Goal: Task Accomplishment & Management: Complete application form

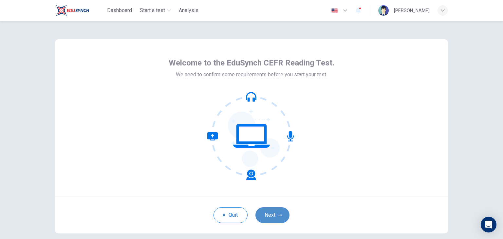
click at [269, 213] on button "Next" at bounding box center [272, 215] width 34 height 16
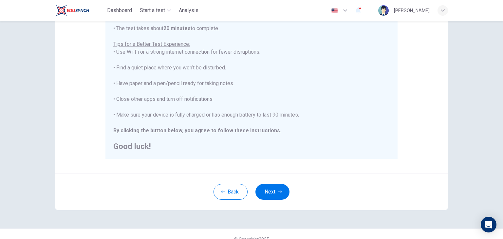
scroll to position [115, 0]
click at [278, 188] on button "Next" at bounding box center [272, 192] width 34 height 16
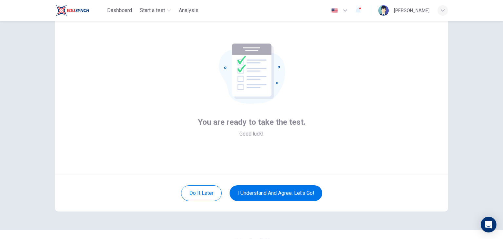
scroll to position [1, 0]
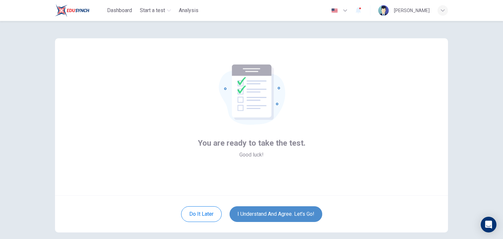
click at [278, 209] on button "I understand and agree. Let’s go!" at bounding box center [276, 214] width 93 height 16
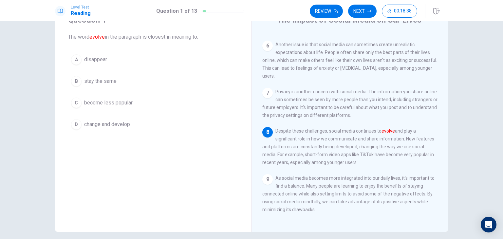
scroll to position [26, 0]
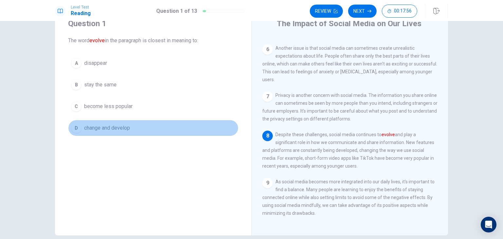
click at [76, 125] on div "D" at bounding box center [76, 128] width 10 height 10
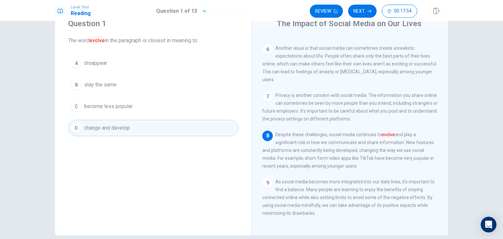
scroll to position [223, 0]
click at [364, 9] on button "Next" at bounding box center [362, 11] width 28 height 13
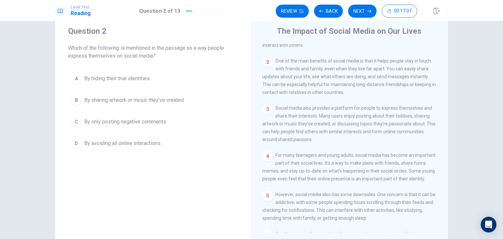
scroll to position [35, 0]
drag, startPoint x: 77, startPoint y: 98, endPoint x: 284, endPoint y: 150, distance: 213.5
click at [284, 150] on div "Question 2 Which of the following is mentioned in the passage as a way people e…" at bounding box center [251, 129] width 393 height 228
click at [358, 9] on button "Next" at bounding box center [362, 11] width 28 height 13
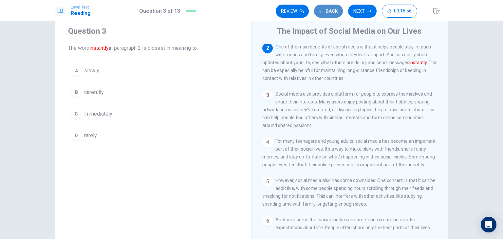
click at [326, 12] on button "Back" at bounding box center [328, 11] width 29 height 13
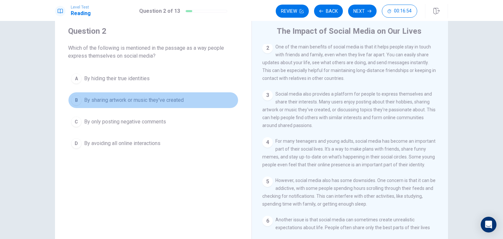
click at [72, 98] on div "B" at bounding box center [76, 100] width 10 height 10
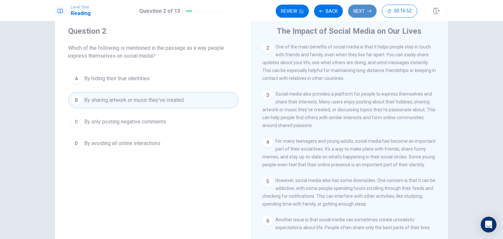
click at [362, 9] on button "Next" at bounding box center [362, 11] width 28 height 13
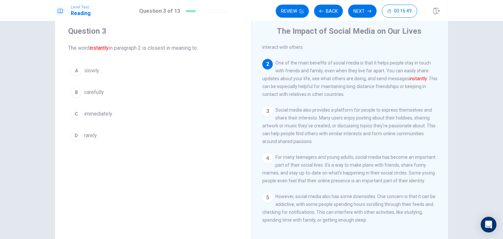
scroll to position [31, 0]
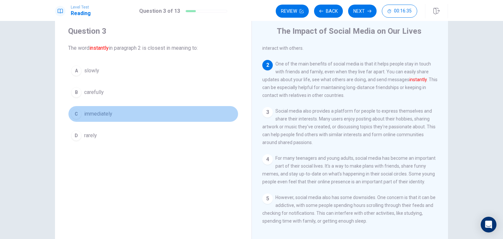
click at [76, 113] on div "C" at bounding box center [76, 114] width 10 height 10
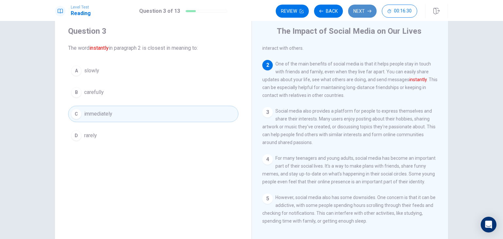
click at [365, 11] on button "Next" at bounding box center [362, 11] width 28 height 13
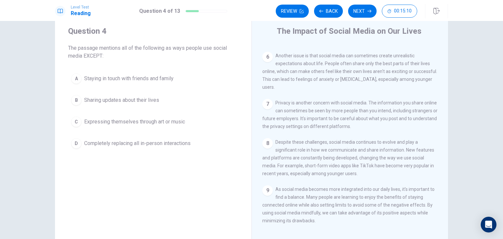
scroll to position [223, 0]
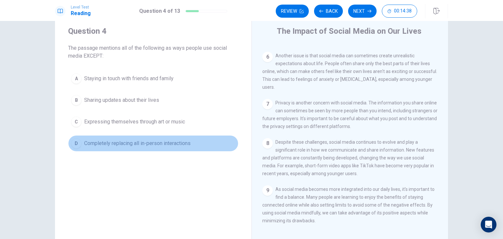
click at [177, 143] on span "Completely replacing all in-person interactions" at bounding box center [137, 143] width 106 height 8
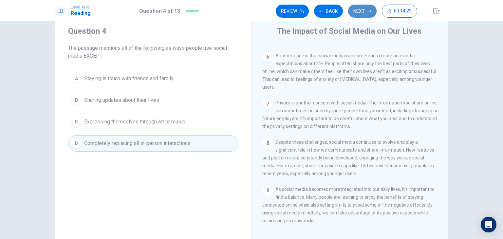
click at [369, 8] on button "Next" at bounding box center [362, 11] width 28 height 13
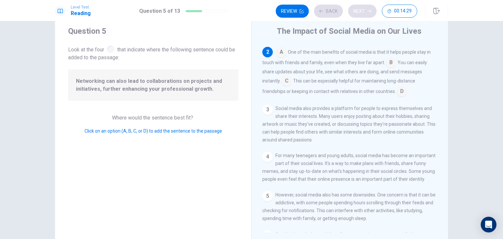
scroll to position [48, 0]
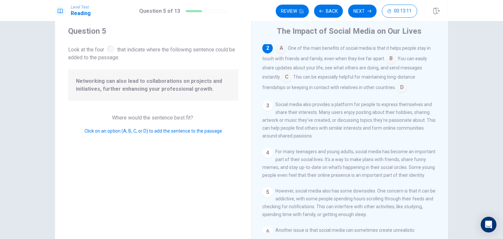
click at [286, 79] on input at bounding box center [286, 77] width 10 height 10
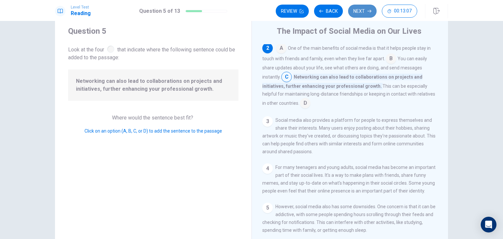
click at [363, 13] on button "Next" at bounding box center [362, 11] width 28 height 13
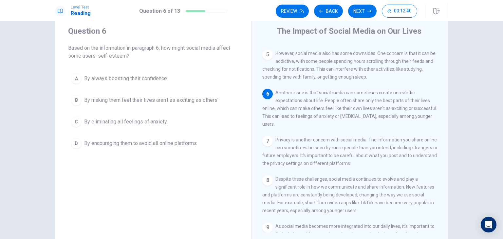
scroll to position [176, 0]
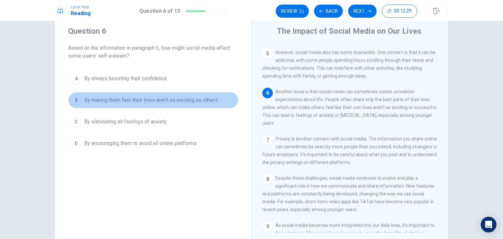
click at [193, 99] on span "By making them feel their lives aren't as exciting as others'" at bounding box center [151, 100] width 134 height 8
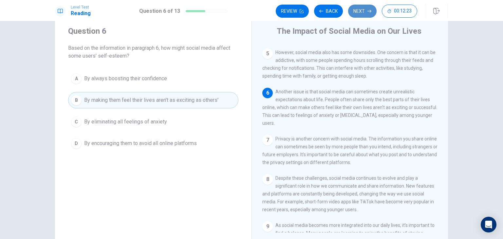
click at [362, 10] on button "Next" at bounding box center [362, 11] width 28 height 13
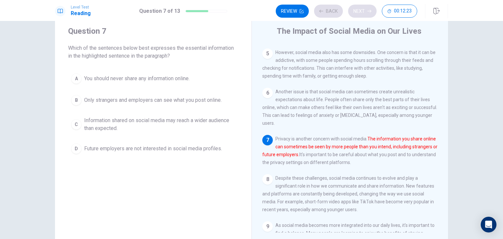
scroll to position [184, 0]
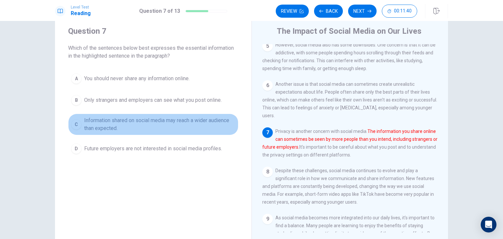
click at [154, 121] on span "Information shared on social media may reach a wider audience than expected." at bounding box center [159, 125] width 151 height 16
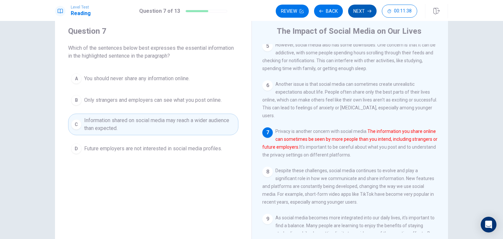
click at [367, 9] on icon "button" at bounding box center [369, 11] width 4 height 4
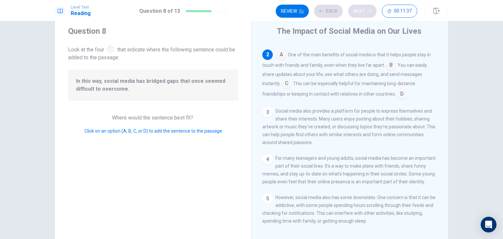
scroll to position [48, 0]
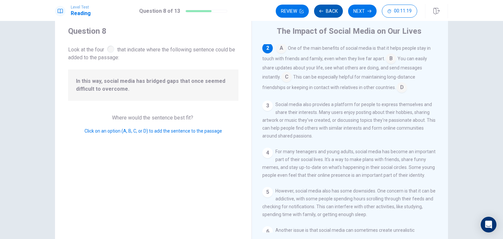
click at [331, 12] on button "Back" at bounding box center [328, 11] width 29 height 13
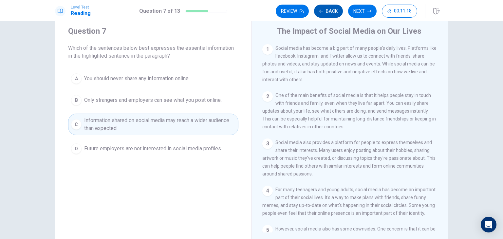
click at [331, 12] on button "Back" at bounding box center [328, 11] width 29 height 13
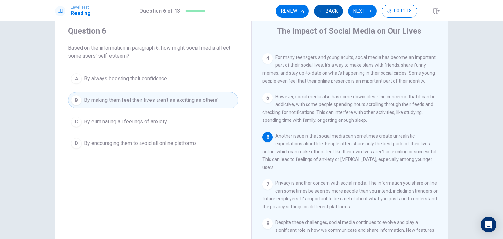
scroll to position [144, 0]
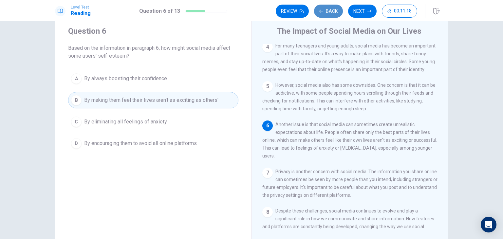
click at [331, 12] on button "Back" at bounding box center [328, 11] width 29 height 13
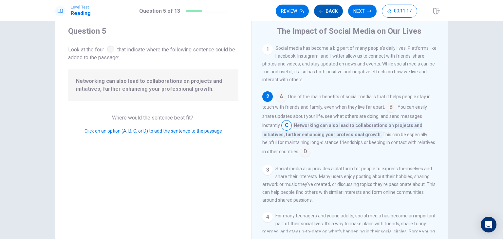
scroll to position [48, 0]
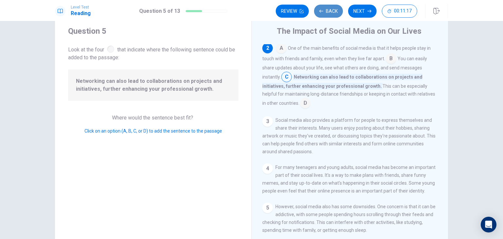
click at [331, 12] on button "Back" at bounding box center [328, 11] width 29 height 13
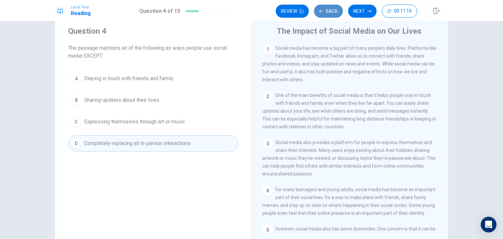
click at [331, 12] on button "Back" at bounding box center [328, 11] width 29 height 13
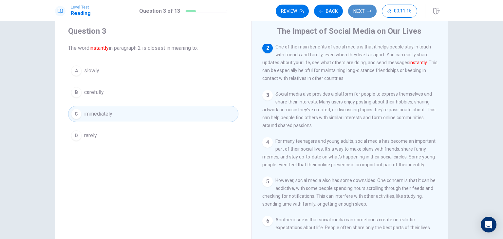
click at [359, 9] on button "Next" at bounding box center [362, 11] width 28 height 13
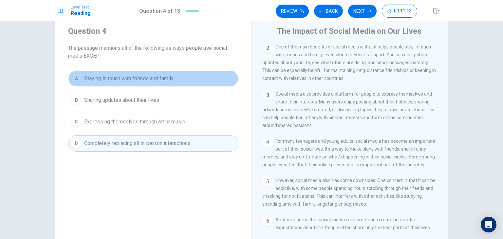
click at [183, 79] on button "A Staying in touch with friends and family" at bounding box center [153, 78] width 170 height 16
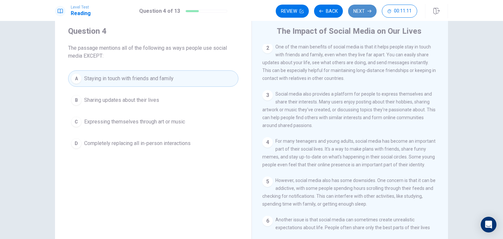
click at [366, 9] on button "Next" at bounding box center [362, 11] width 28 height 13
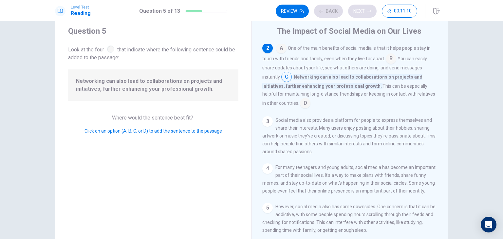
click at [366, 9] on div "Review Back Next 00:11:10" at bounding box center [346, 11] width 141 height 13
click at [364, 10] on button "Next" at bounding box center [362, 11] width 28 height 13
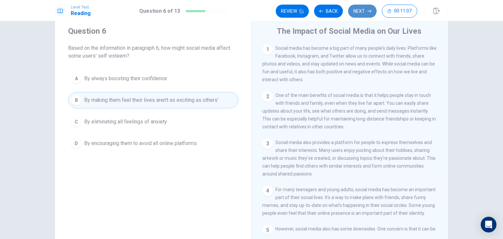
click at [364, 10] on button "Next" at bounding box center [362, 11] width 28 height 13
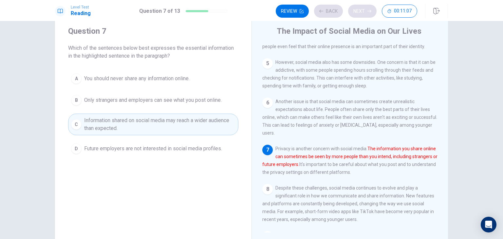
scroll to position [184, 0]
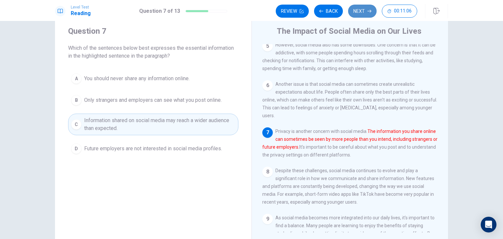
click at [364, 10] on button "Next" at bounding box center [362, 11] width 28 height 13
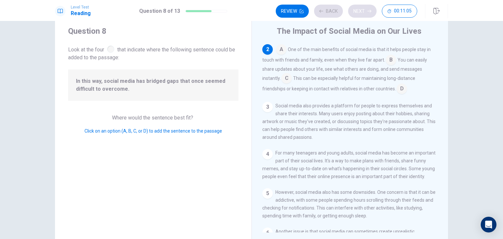
scroll to position [48, 0]
click at [386, 59] on input at bounding box center [391, 59] width 10 height 10
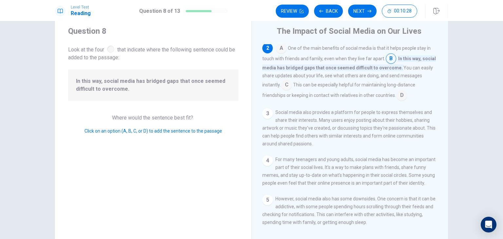
click at [396, 99] on input at bounding box center [401, 96] width 10 height 10
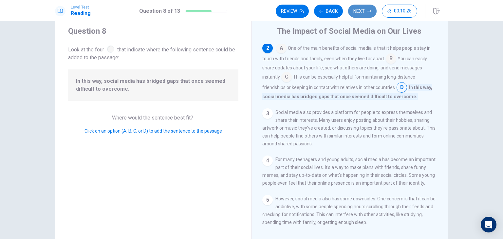
click at [367, 9] on button "Next" at bounding box center [362, 11] width 28 height 13
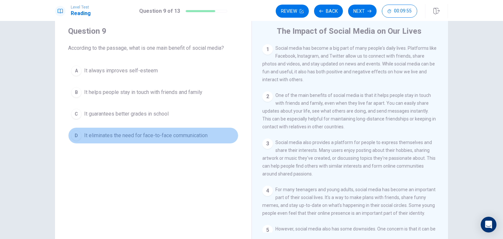
click at [180, 134] on span "It eliminates the need for face-to-face communication" at bounding box center [145, 136] width 123 height 8
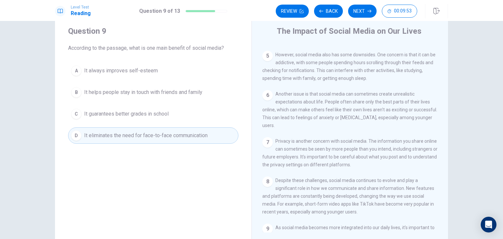
scroll to position [223, 0]
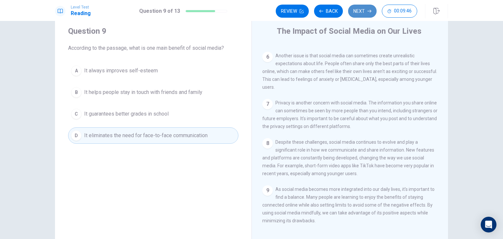
click at [365, 8] on button "Next" at bounding box center [362, 11] width 28 height 13
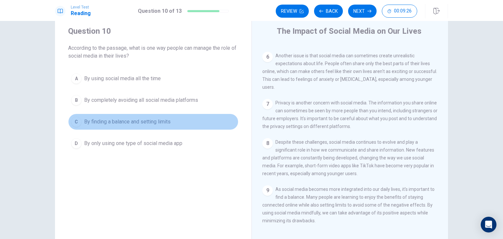
click at [166, 122] on span "By finding a balance and setting limits" at bounding box center [127, 122] width 86 height 8
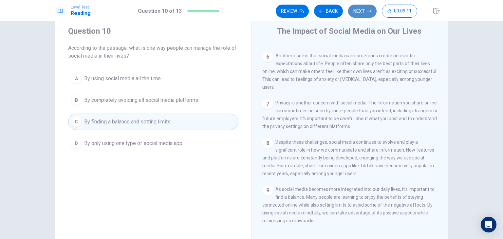
click at [366, 9] on button "Next" at bounding box center [362, 11] width 28 height 13
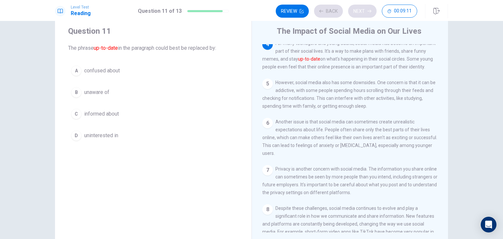
scroll to position [145, 0]
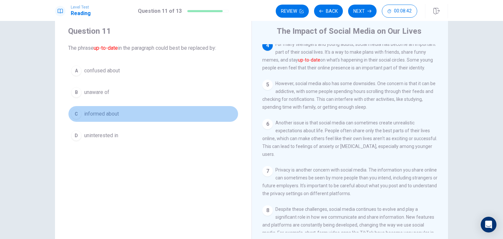
click at [76, 113] on div "C" at bounding box center [76, 114] width 10 height 10
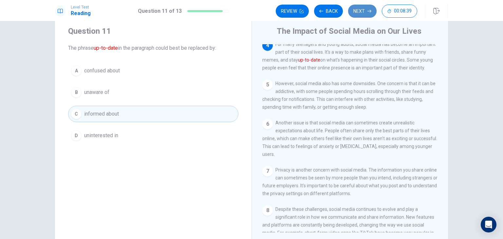
click at [362, 11] on button "Next" at bounding box center [362, 11] width 28 height 13
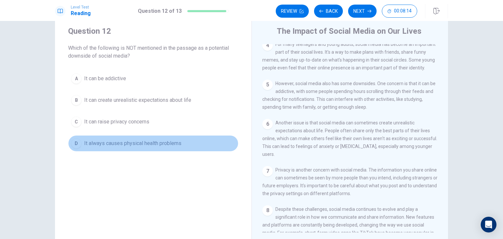
click at [149, 141] on span "It always causes physical health problems" at bounding box center [132, 143] width 97 height 8
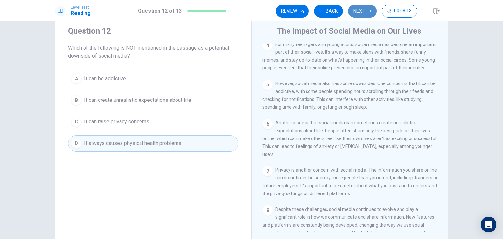
click at [359, 9] on button "Next" at bounding box center [362, 11] width 28 height 13
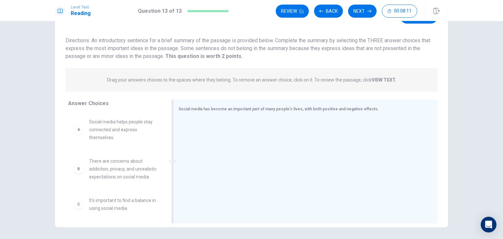
scroll to position [35, 0]
click at [193, 106] on span "Social media has become an important part of many people's lives, with both pos…" at bounding box center [278, 108] width 200 height 5
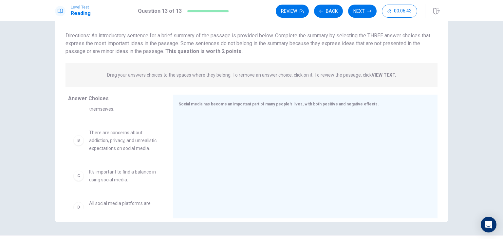
scroll to position [0, 0]
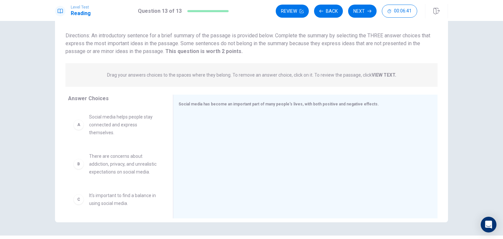
click at [78, 121] on div "A" at bounding box center [78, 125] width 10 height 10
click at [79, 125] on div "A" at bounding box center [78, 125] width 10 height 10
click at [132, 127] on span "Social media helps people stay connected and express themselves." at bounding box center [123, 125] width 68 height 24
click at [97, 123] on span "Social media helps people stay connected and express themselves." at bounding box center [123, 125] width 68 height 24
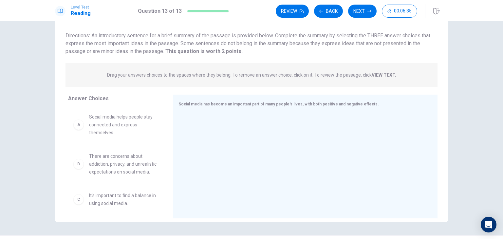
click at [97, 123] on span "Social media helps people stay connected and express themselves." at bounding box center [123, 125] width 68 height 24
click at [73, 126] on div "A" at bounding box center [78, 125] width 10 height 10
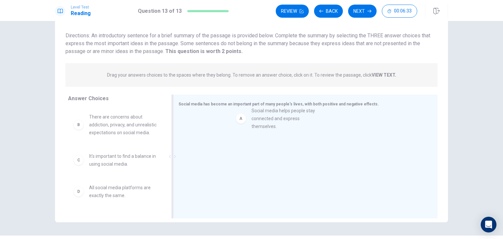
drag, startPoint x: 73, startPoint y: 126, endPoint x: 242, endPoint y: 118, distance: 169.1
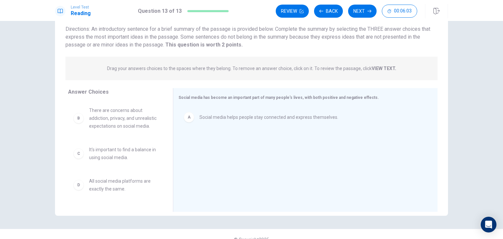
scroll to position [46, 0]
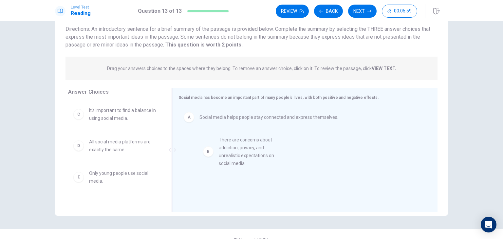
drag, startPoint x: 81, startPoint y: 123, endPoint x: 214, endPoint y: 154, distance: 136.4
click at [214, 154] on div "A Social media helps people stay connected and express themselves." at bounding box center [302, 151] width 249 height 88
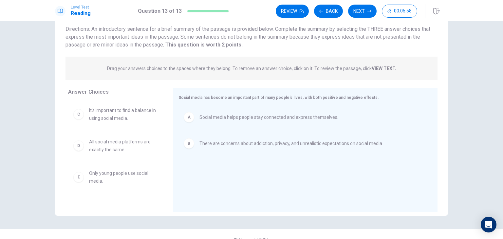
click at [82, 117] on div "C It's important to find a balance in using social media." at bounding box center [115, 114] width 84 height 16
click at [126, 118] on span "It's important to find a balance in using social media." at bounding box center [123, 114] width 68 height 16
click at [78, 114] on div "C" at bounding box center [78, 114] width 10 height 10
click at [236, 168] on div "A Social media helps people stay connected and express themselves. B There are …" at bounding box center [302, 151] width 249 height 88
drag, startPoint x: 236, startPoint y: 168, endPoint x: 102, endPoint y: 114, distance: 144.2
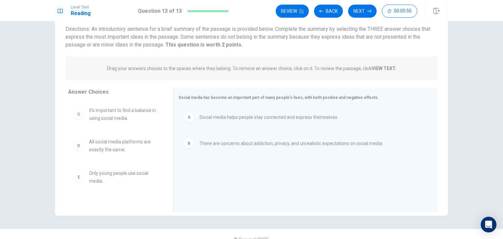
click at [102, 114] on div "Answer Choices C It's important to find a balance in using social media. D All …" at bounding box center [251, 151] width 393 height 127
click at [102, 114] on span "It's important to find a balance in using social media." at bounding box center [123, 114] width 68 height 16
drag, startPoint x: 102, startPoint y: 114, endPoint x: 217, endPoint y: 172, distance: 128.6
click at [217, 172] on span "It's important to find a balance in using social media." at bounding box center [252, 170] width 107 height 8
click at [111, 115] on span "It's important to find a balance in using social media." at bounding box center [123, 114] width 68 height 16
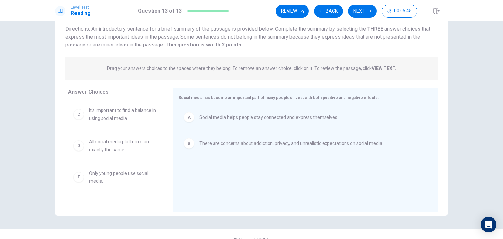
click at [111, 115] on span "It's important to find a balance in using social media." at bounding box center [123, 114] width 68 height 16
click at [214, 166] on div "A Social media helps people stay connected and express themselves. B There are …" at bounding box center [302, 151] width 249 height 88
drag, startPoint x: 214, startPoint y: 166, endPoint x: 96, endPoint y: 114, distance: 129.3
click at [96, 114] on div "Answer Choices C It's important to find a balance in using social media. D All …" at bounding box center [251, 151] width 393 height 127
click at [96, 114] on span "It's important to find a balance in using social media." at bounding box center [123, 114] width 68 height 16
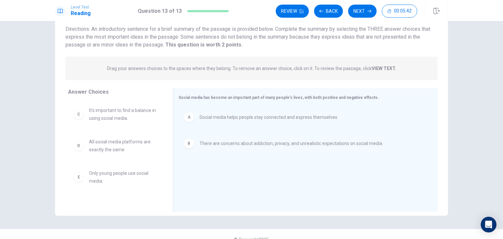
click at [96, 114] on span "It's important to find a balance in using social media." at bounding box center [123, 114] width 68 height 16
click at [101, 109] on span "It's important to find a balance in using social media." at bounding box center [123, 114] width 68 height 16
drag, startPoint x: 113, startPoint y: 115, endPoint x: 251, endPoint y: 173, distance: 150.1
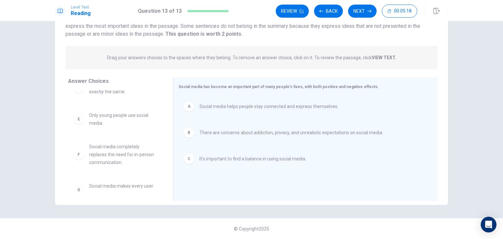
scroll to position [0, 0]
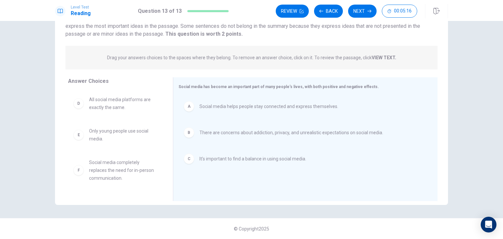
drag, startPoint x: 167, startPoint y: 48, endPoint x: 167, endPoint y: 55, distance: 7.2
click at [167, 55] on div "Drag your answers choices to the spaces where they belong. To remove an answer …" at bounding box center [251, 58] width 372 height 24
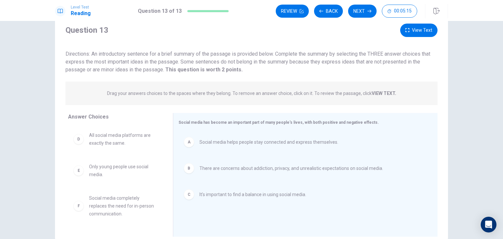
scroll to position [20, 0]
click at [361, 9] on button "Next" at bounding box center [362, 11] width 28 height 13
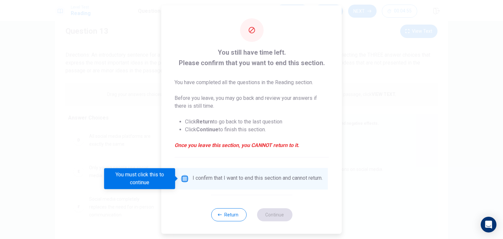
click at [184, 177] on input "You must click this to continue" at bounding box center [185, 179] width 8 height 8
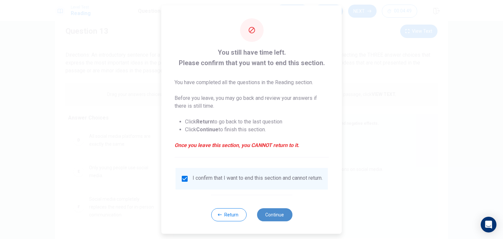
click at [277, 219] on button "Continue" at bounding box center [274, 214] width 35 height 13
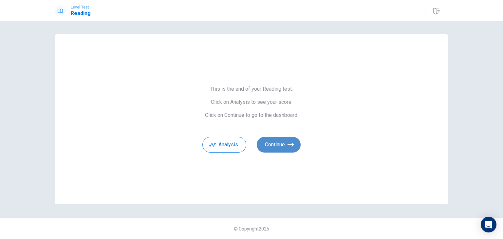
click at [276, 147] on button "Continue" at bounding box center [279, 145] width 44 height 16
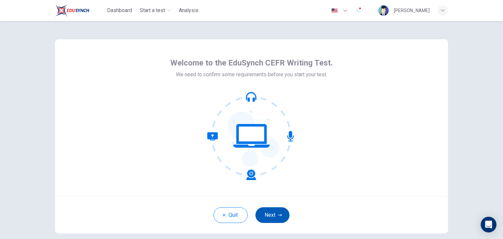
click at [274, 214] on button "Next" at bounding box center [272, 215] width 34 height 16
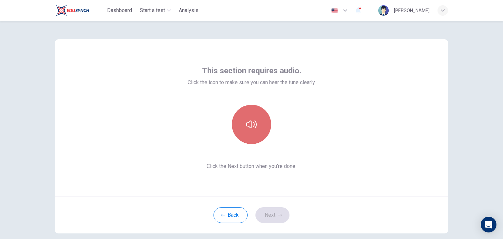
click at [244, 140] on button "button" at bounding box center [251, 124] width 39 height 39
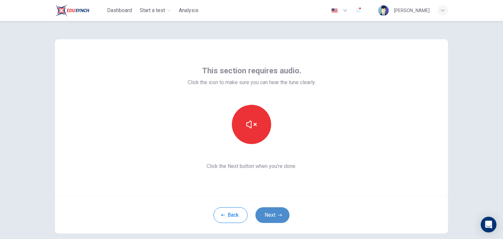
click at [268, 210] on button "Next" at bounding box center [272, 215] width 34 height 16
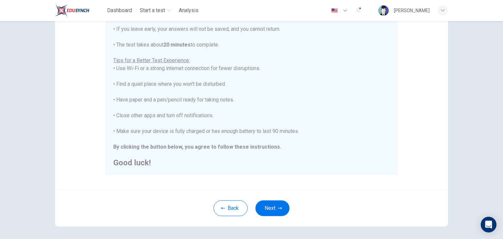
scroll to position [125, 0]
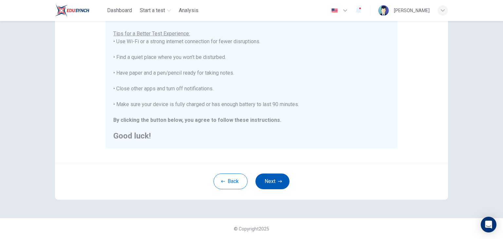
click at [269, 177] on button "Next" at bounding box center [272, 182] width 34 height 16
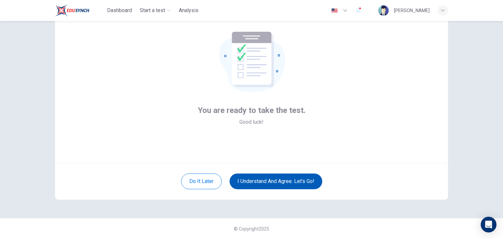
scroll to position [34, 0]
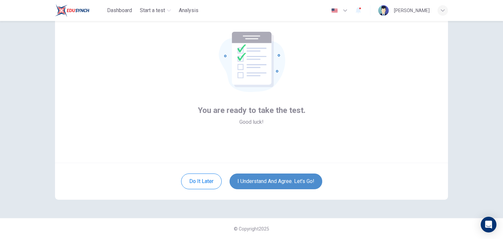
click at [282, 178] on button "I understand and agree. Let’s go!" at bounding box center [276, 182] width 93 height 16
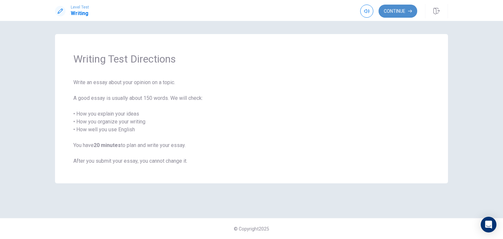
click at [389, 13] on button "Continue" at bounding box center [397, 11] width 39 height 13
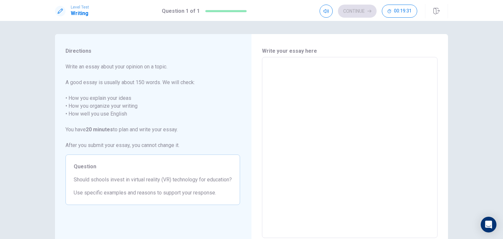
click at [279, 71] on textarea at bounding box center [350, 148] width 166 height 170
type textarea "I"
type textarea "x"
type textarea "In"
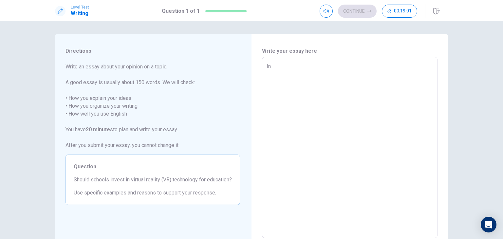
type textarea "x"
type textarea "In"
type textarea "x"
type textarea "In m"
type textarea "x"
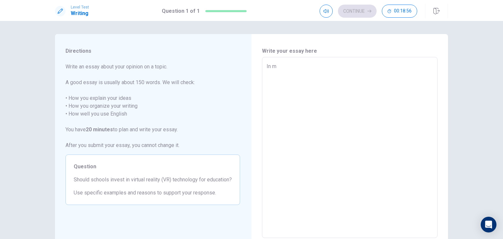
type textarea "In my"
type textarea "x"
type textarea "In my"
type textarea "x"
type textarea "In my o"
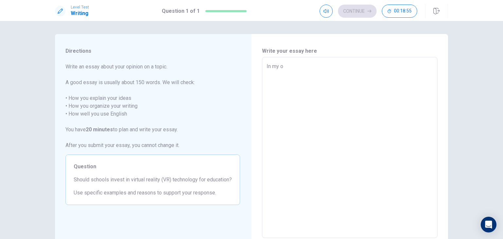
type textarea "x"
type textarea "In my op"
type textarea "x"
type textarea "In my opi"
type textarea "x"
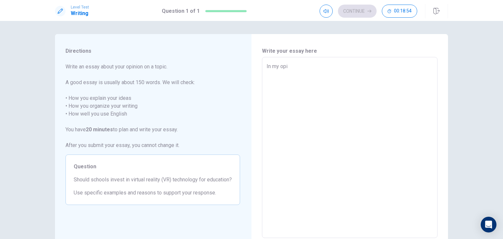
type textarea "In my opin"
type textarea "x"
type textarea "In my opini"
type textarea "x"
type textarea "In my opinio"
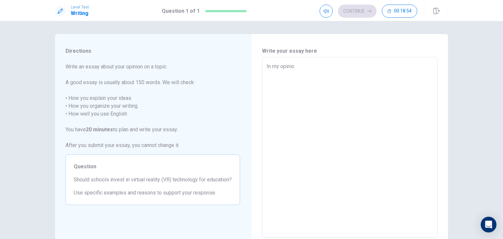
type textarea "x"
type textarea "In my opinion"
type textarea "x"
type textarea "In my opinion"
type textarea "x"
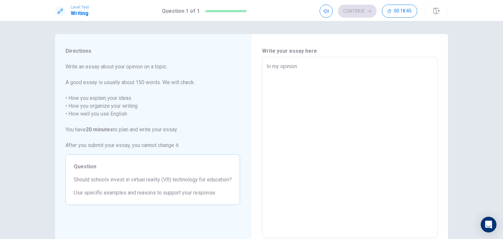
type textarea "In my opinion s"
type textarea "x"
type textarea "In my opinion sc"
type textarea "x"
type textarea "In my opinion sch"
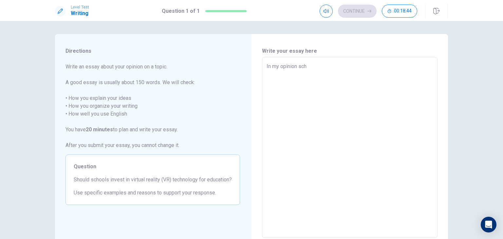
type textarea "x"
type textarea "In my opinion scho"
type textarea "x"
type textarea "In my opinion schoo"
type textarea "x"
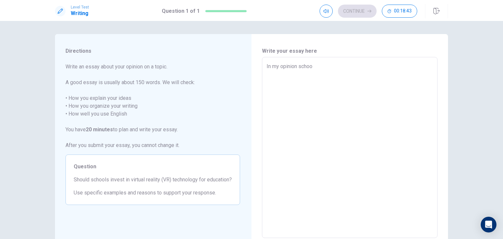
type textarea "In my opinion school"
type textarea "x"
type textarea "In my opinion schools"
type textarea "x"
type textarea "In my opinion schools"
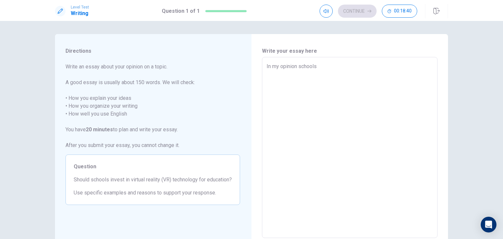
type textarea "x"
type textarea "In my opinion schools s"
type textarea "x"
type textarea "In my opinion schools sh"
type textarea "x"
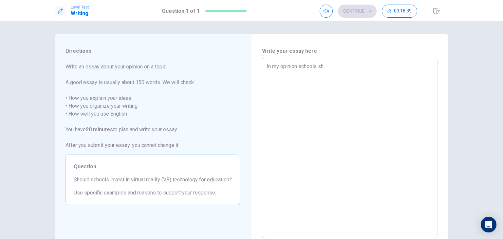
type textarea "In my opinion schools sho"
type textarea "x"
type textarea "In my opinion schools shou"
type textarea "x"
type textarea "In my opinion schools shoul"
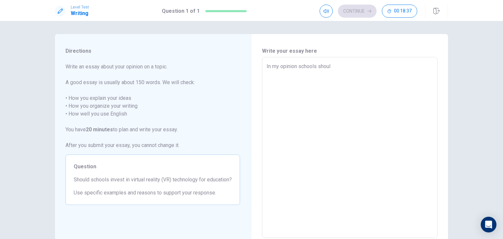
type textarea "x"
type textarea "In my opinion schools should"
type textarea "x"
type textarea "In my opinion schools should"
type textarea "x"
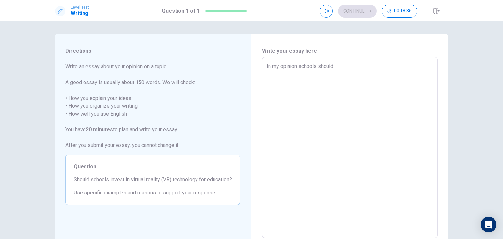
type textarea "In my opinion schools should n"
type textarea "x"
type textarea "In my opinion schools should no"
type textarea "x"
type textarea "In my opinion schools should not"
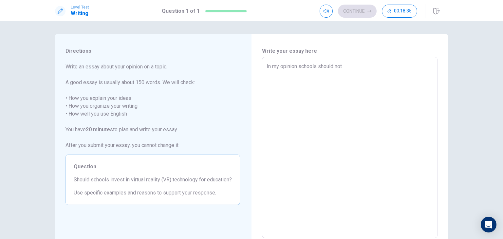
type textarea "x"
type textarea "In my opinion schools should not"
type textarea "x"
type textarea "In my opinion schools should not i"
type textarea "x"
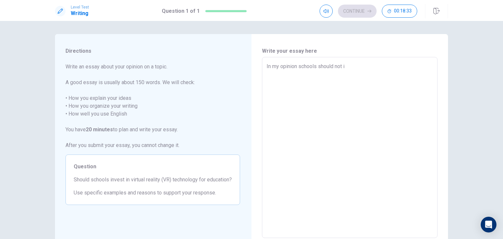
type textarea "In my opinion schools should not iv"
type textarea "x"
type textarea "In my opinion schools should not ive"
type textarea "x"
type textarea "In my opinion schools should not ives"
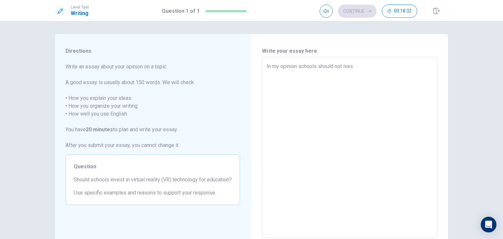
type textarea "x"
type textarea "In my opinion schools should not ivest"
type textarea "x"
type textarea "In my opinion schools should not ivest"
type textarea "x"
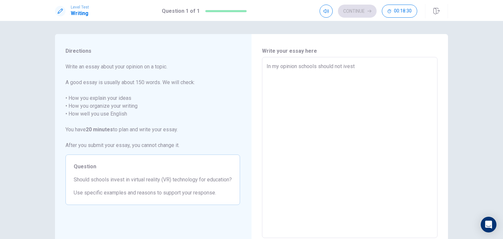
type textarea "In my opinion schools should not ivest i"
type textarea "x"
type textarea "In my opinion schools should not ivest in"
type textarea "x"
type textarea "In my opinion schools should not ivest in"
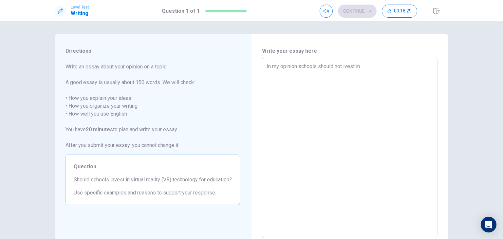
type textarea "x"
type textarea "In my opinion schools should not ivest in v"
type textarea "x"
type textarea "In my opinion schools should not ivest in vi"
type textarea "x"
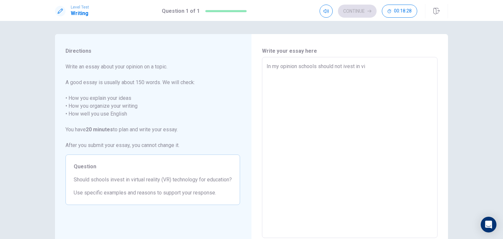
type textarea "In my opinion schools should not ivest in vir"
type textarea "x"
type textarea "In my opinion schools should not ivest in virt"
type textarea "x"
type textarea "In my opinion schools should not ivest in virtt"
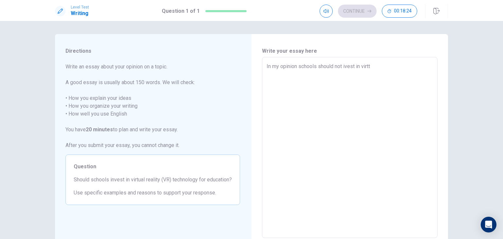
type textarea "x"
type textarea "In my opinion schools should not ivest in [GEOGRAPHIC_DATA]"
type textarea "x"
type textarea "In my opinion schools should not ivest in virttua"
type textarea "x"
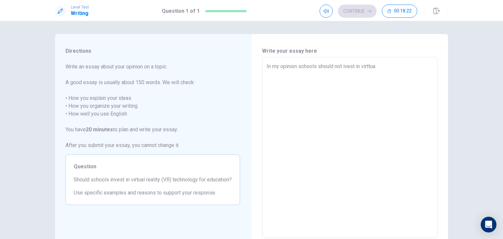
type textarea "In my opinion schools should not ivest in virttual"
type textarea "x"
type textarea "In my opinion schools should not ivest in virttual"
type textarea "x"
type textarea "In my opinion schools should not ivest in virttual r"
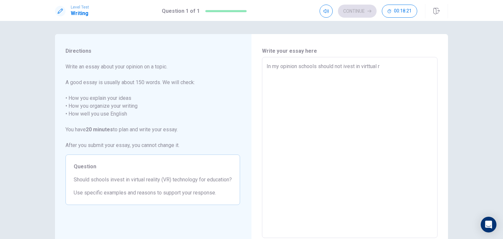
type textarea "x"
type textarea "In my opinion schools should not ivest in virttual re"
type textarea "x"
type textarea "In my opinion schools should not ivest in virttual rea"
type textarea "x"
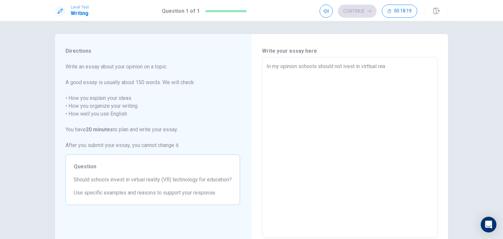
type textarea "In my opinion schools should not ivest in virttual real"
type textarea "x"
type textarea "In my opinion schools should not ivest in virttual reali"
type textarea "x"
type textarea "In my opinion schools should not ivest in virttual realit"
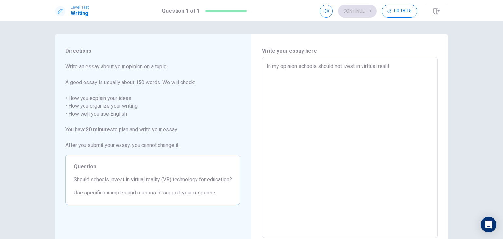
type textarea "x"
type textarea "In my opinion schools should not ivest in virttual reality"
type textarea "x"
type textarea "In my opinion schools should not ivest in virttual reality"
type textarea "x"
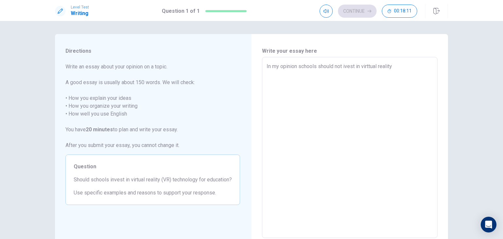
type textarea "In my opinion schools should not ivest in virttual reality t"
type textarea "x"
type textarea "In my opinion schools should not ivest in virttual reality te"
type textarea "x"
type textarea "In my opinion schools should not ivest in virttual reality teh"
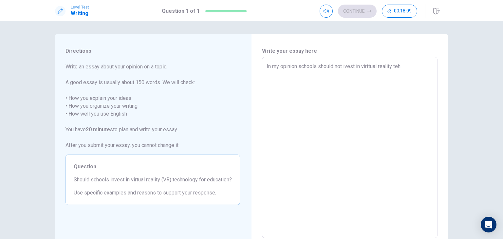
type textarea "x"
type textarea "In my opinion schools should not ivest in virttual reality tehn"
type textarea "x"
type textarea "In my opinion schools should not ivest in virttual reality tehno"
type textarea "x"
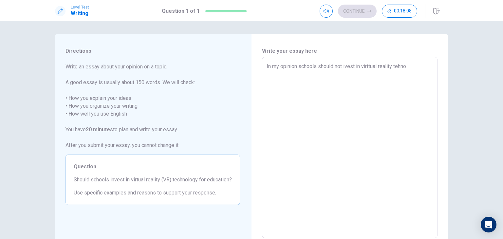
type textarea "In my opinion schools should not ivest in virttual reality tehnol"
type textarea "x"
type textarea "In my opinion schools should not ivest in virttual reality tehnolo"
type textarea "x"
type textarea "In my opinion schools should not ivest in virttual reality tehnolog"
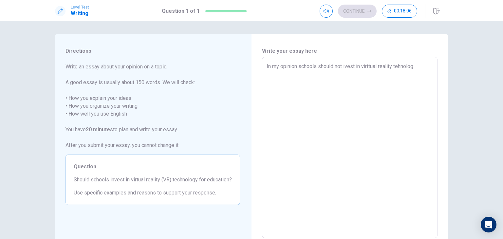
type textarea "x"
type textarea "In my opinion schools should not ivest in virttual reality tehnology"
type textarea "x"
type textarea "In my opinion schools should not ivest in virttual reality tehnology"
type textarea "x"
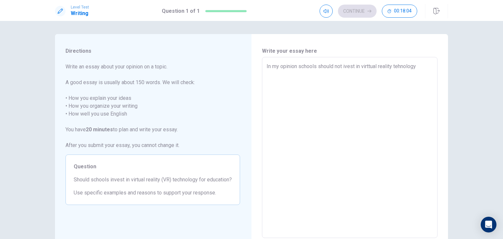
type textarea "In my opinion schools should not ivest in virttual reality tehnology f"
type textarea "x"
type textarea "In my opinion schools should not ivest in virttual reality tehnology fo"
type textarea "x"
type textarea "In my opinion schools should not ivest in virttual reality tehnology for"
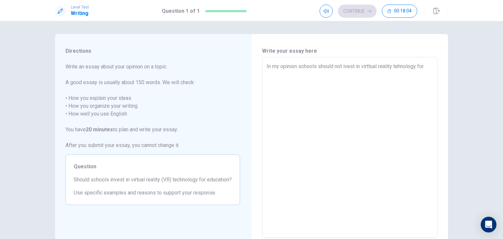
type textarea "x"
type textarea "In my opinion schools should not ivest in virttual reality tehnology for"
type textarea "x"
type textarea "In my opinion schools should not ivest in virttual reality tehnology for e"
type textarea "x"
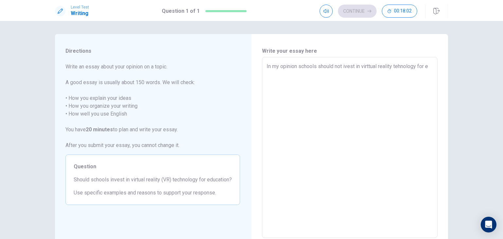
type textarea "In my opinion schools should not ivest in virttual reality tehnology for ed"
type textarea "x"
type textarea "In my opinion schools should not ivest in virttual reality tehnology for edu"
type textarea "x"
type textarea "In my opinion schools should not ivest in virttual reality tehnology for educ"
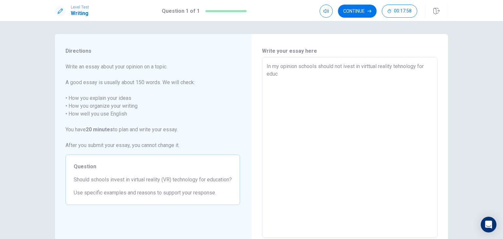
type textarea "x"
type textarea "In my opinion schools should not ivest in virttual reality tehnology for educa"
type textarea "x"
type textarea "In my opinion schools should not ivest in virttual reality tehnology for educat"
type textarea "x"
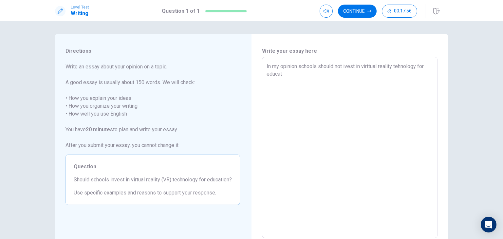
type textarea "In my opinion schools should not ivest in virttual reality tehnology for educati"
type textarea "x"
type textarea "In my opinion schools should not ivest in virttual reality tehnology for educat…"
type textarea "x"
type textarea "In my opinion schools should not ivest in virttual reality tehnology for educat…"
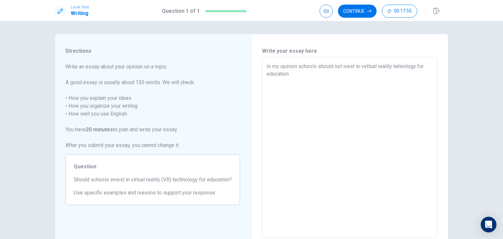
type textarea "x"
type textarea "In my opinion schools should not ivest in virttual reality tehnology for educat…"
type textarea "x"
type textarea "In my opinion schools should not ivest in virttual reality tehnology for educat…"
type textarea "x"
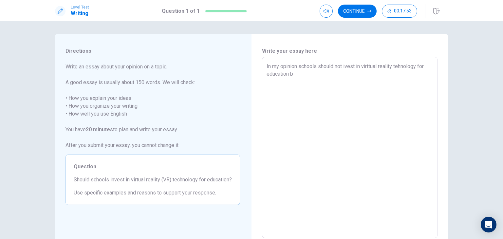
type textarea "In my opinion schools should not ivest in virttual reality tehnology for educat…"
type textarea "x"
type textarea "In my opinion schools should not ivest in virttual reality tehnology for educat…"
type textarea "x"
type textarea "In my opinion schools should not ivest in virttual reality tehnology for educat…"
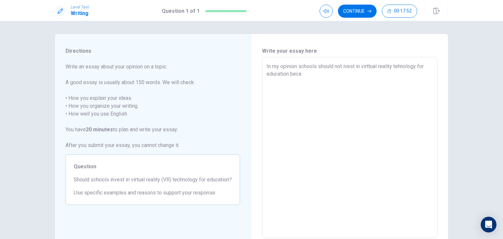
type textarea "x"
type textarea "In my opinion schools should not ivest in virttual reality tehnology for educat…"
type textarea "x"
type textarea "In my opinion schools should not ivest in virttual reality tehnology for educat…"
type textarea "x"
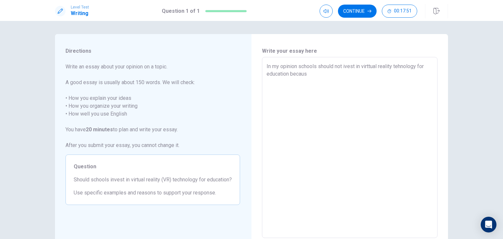
type textarea "In my opinion schools should not ivest in virttual reality tehnology for educat…"
type textarea "x"
type textarea "In my opinion schools should not ivest in virttual reality tehnology for educat…"
type textarea "x"
type textarea "In my opinion schools should not ivest in virttual reality tehnology for educat…"
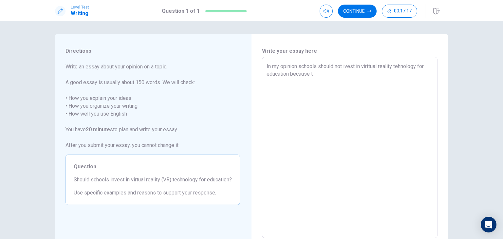
type textarea "x"
type textarea "In my opinion schools should not ivest in virttual reality tehnology for educat…"
type textarea "x"
type textarea "In my opinion schools should not ivest in virttual reality tehnology for educat…"
type textarea "x"
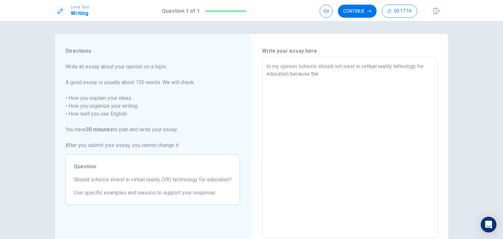
type textarea "In my opinion schools should not ivest in virttual reality tehnology for educat…"
type textarea "x"
type textarea "In my opinion schools should not ivest in virttual reality tehnology for educat…"
type textarea "x"
type textarea "In my opinion schools should not ivest in virttual reality tehnology for educat…"
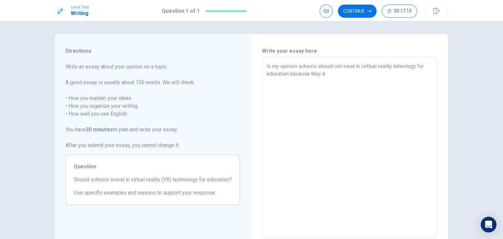
type textarea "x"
type textarea "In my opinion schools should not ivest in virttual reality tehnology for educat…"
type textarea "x"
type textarea "In my opinion schools should not ivest in virttual reality tehnology for educat…"
type textarea "x"
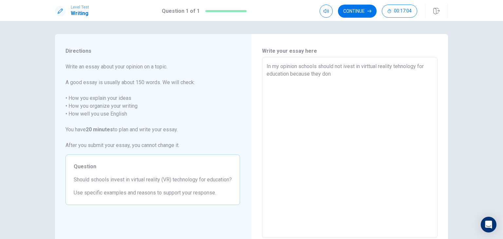
type textarea "In my opinion schools should not ivest in virttual reality tehnology for educat…"
type textarea "x"
click at [266, 66] on div "In my opinion schools should not ivest in virttual reality tehnology for educat…" at bounding box center [349, 147] width 175 height 181
drag, startPoint x: 269, startPoint y: 67, endPoint x: 367, endPoint y: 92, distance: 100.9
click at [367, 92] on textarea "In my opinion schools should not ivest in virttual reality tehnology for educat…" at bounding box center [350, 148] width 166 height 170
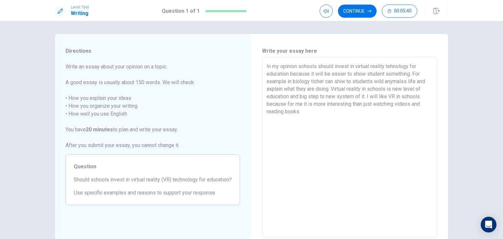
click at [312, 81] on textarea "In my opinion schools should invest in virtual reality tehnology for education …" at bounding box center [350, 148] width 166 height 170
click at [345, 81] on textarea "In my opinion schools should invest in virtual reality tehnology for education …" at bounding box center [350, 148] width 166 height 170
click at [410, 82] on textarea "In my opinion schools should invest in virtual reality tehnology for education …" at bounding box center [350, 148] width 166 height 170
click at [365, 116] on textarea "In my opinion schools should invest in virtual reality tehnology for education …" at bounding box center [350, 148] width 166 height 170
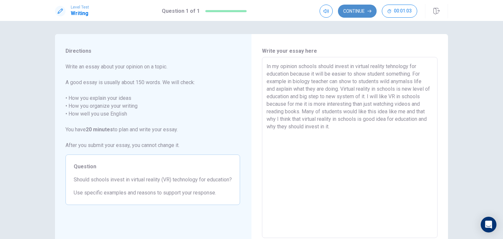
click at [356, 14] on button "Continue" at bounding box center [357, 11] width 39 height 13
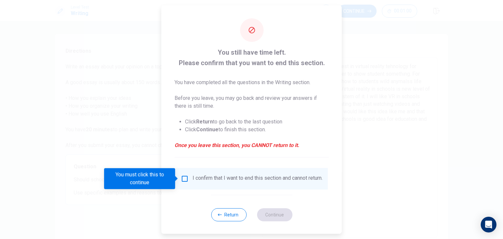
click at [184, 177] on input "You must click this to continue" at bounding box center [185, 179] width 8 height 8
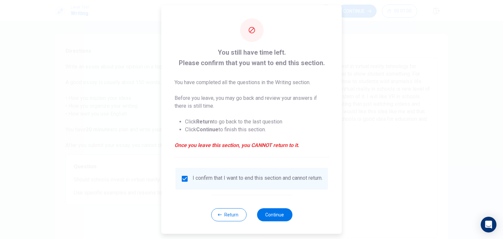
click at [184, 177] on input "checkbox" at bounding box center [185, 179] width 8 height 8
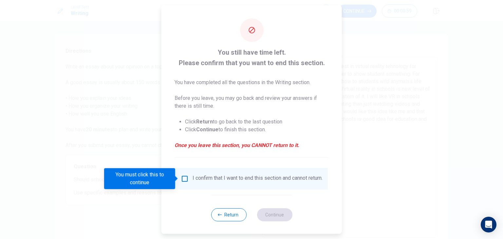
click at [183, 179] on input "You must click this to continue" at bounding box center [185, 179] width 8 height 8
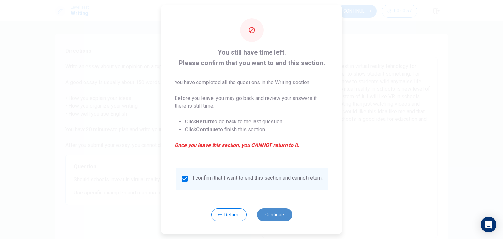
click at [278, 221] on button "Continue" at bounding box center [274, 214] width 35 height 13
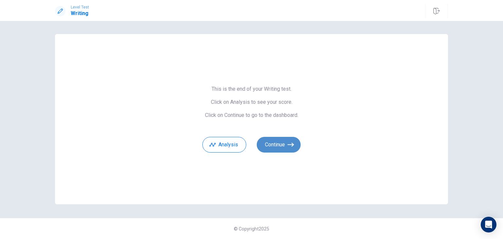
click at [278, 144] on button "Continue" at bounding box center [279, 145] width 44 height 16
